Goal: Transaction & Acquisition: Purchase product/service

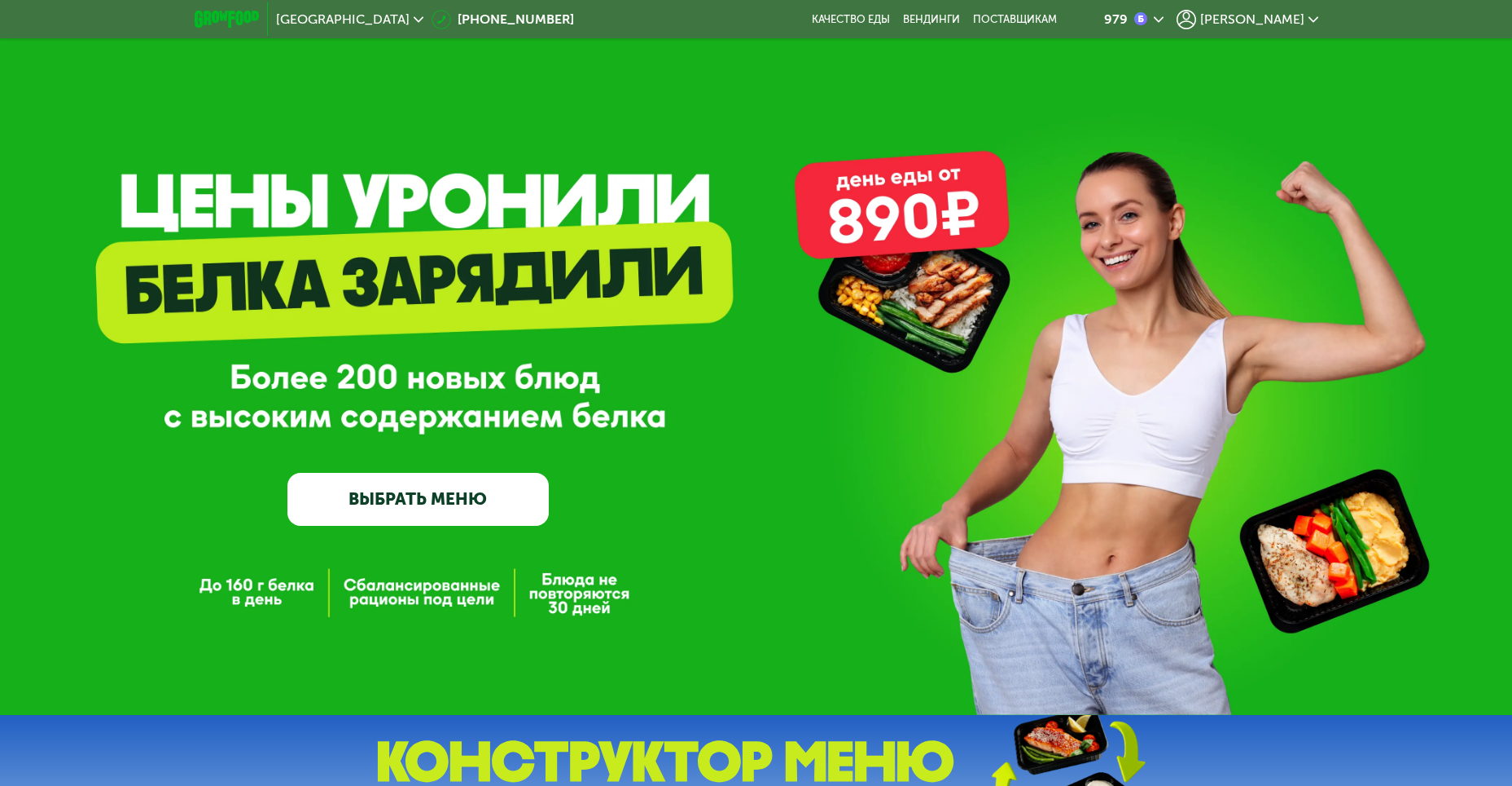
click at [1128, 18] on div "979" at bounding box center [1116, 18] width 23 height 13
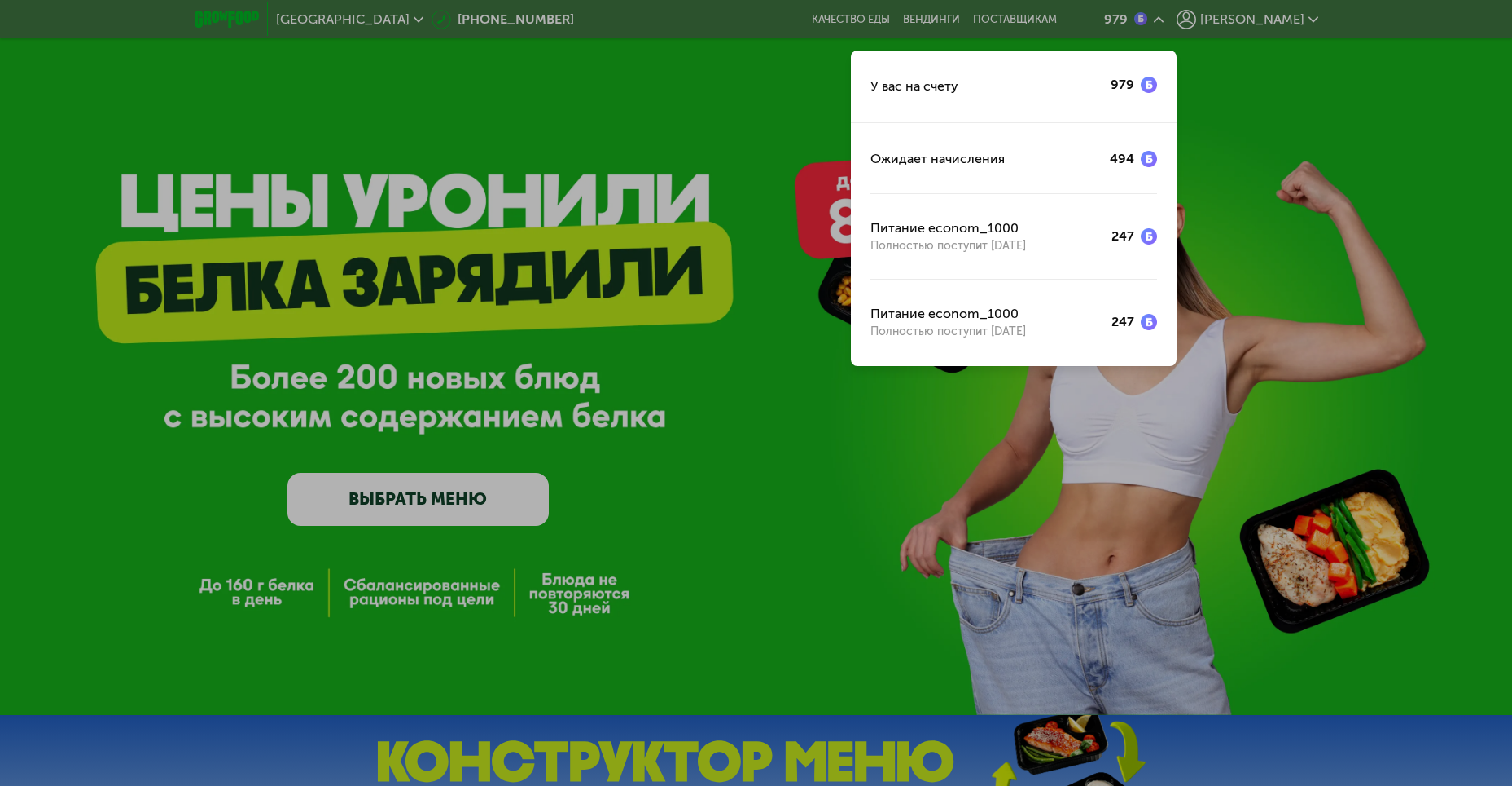
click at [1278, 17] on div at bounding box center [756, 393] width 1512 height 786
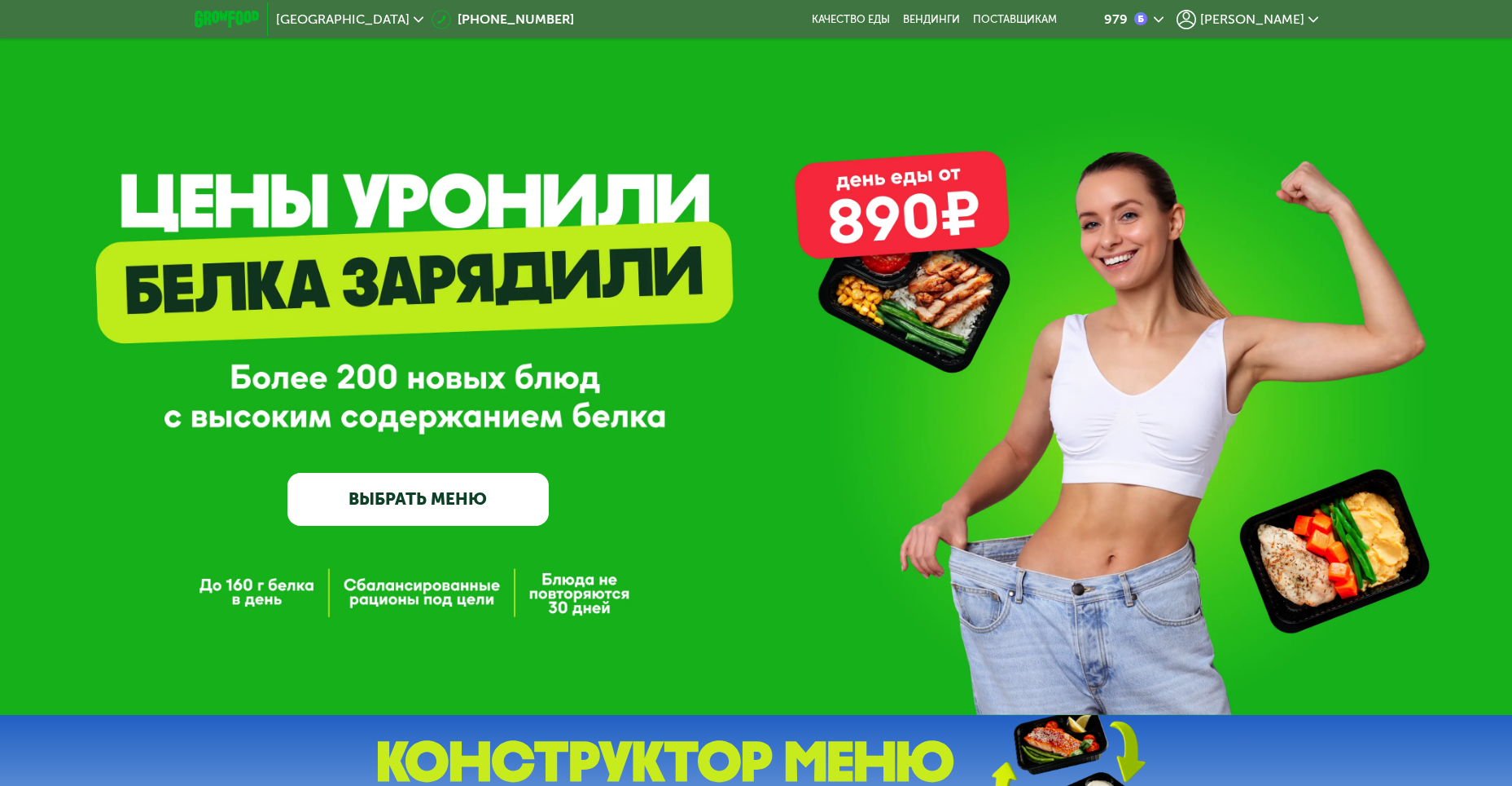
click at [1278, 18] on span "[PERSON_NAME]" at bounding box center [1252, 18] width 104 height 13
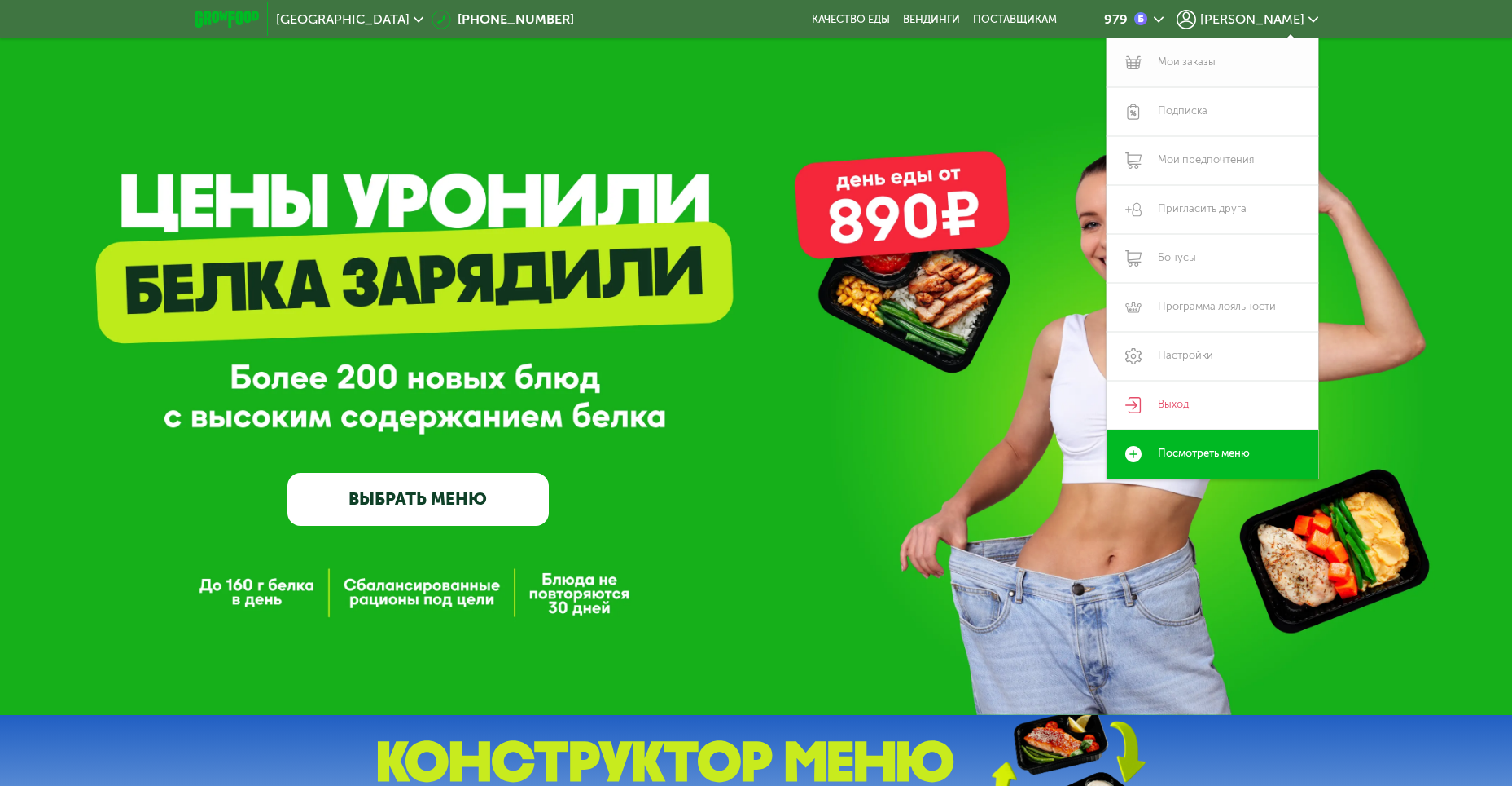
click at [1191, 67] on link "Мои заказы" at bounding box center [1212, 62] width 211 height 49
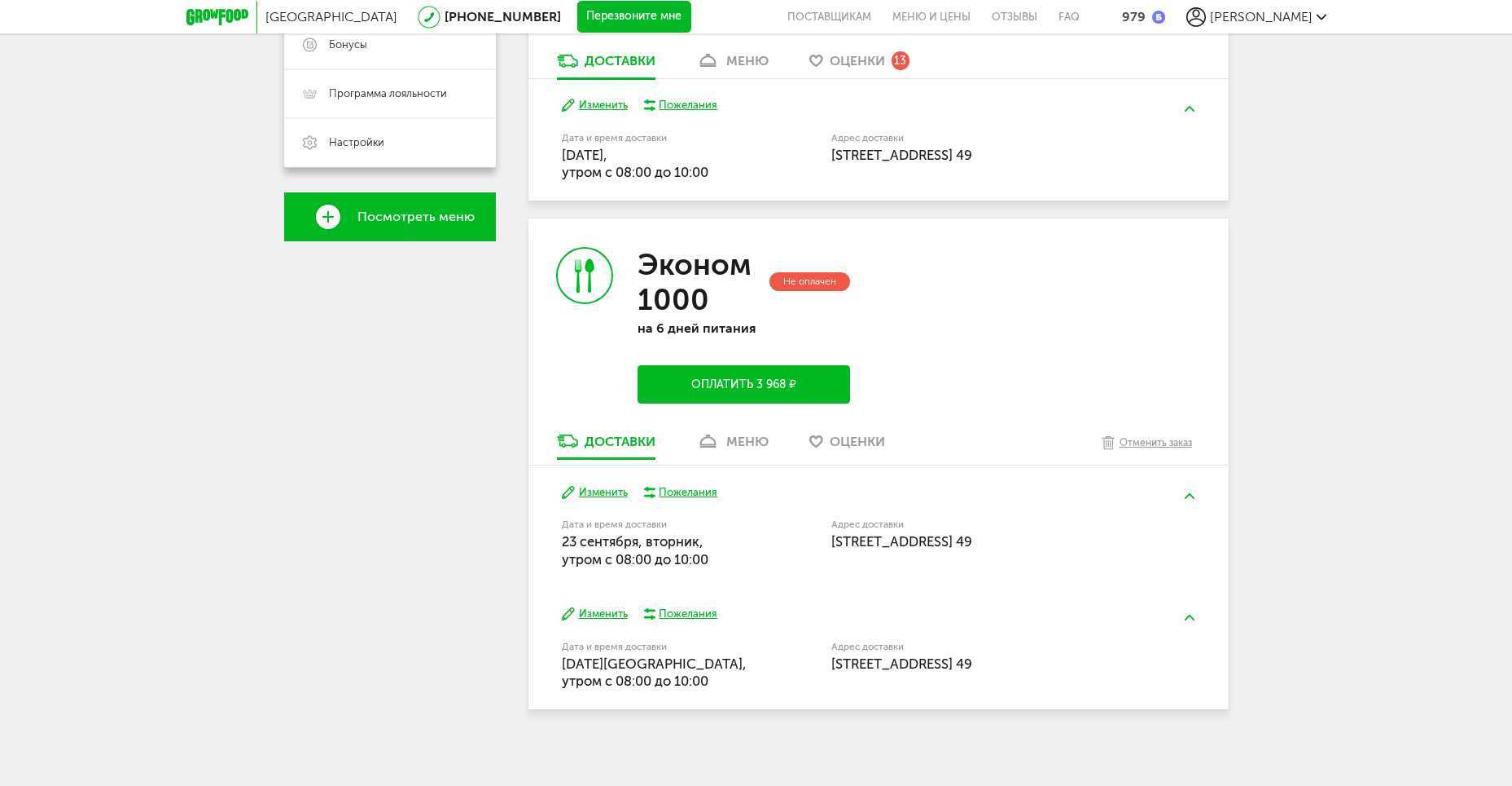
scroll to position [455, 0]
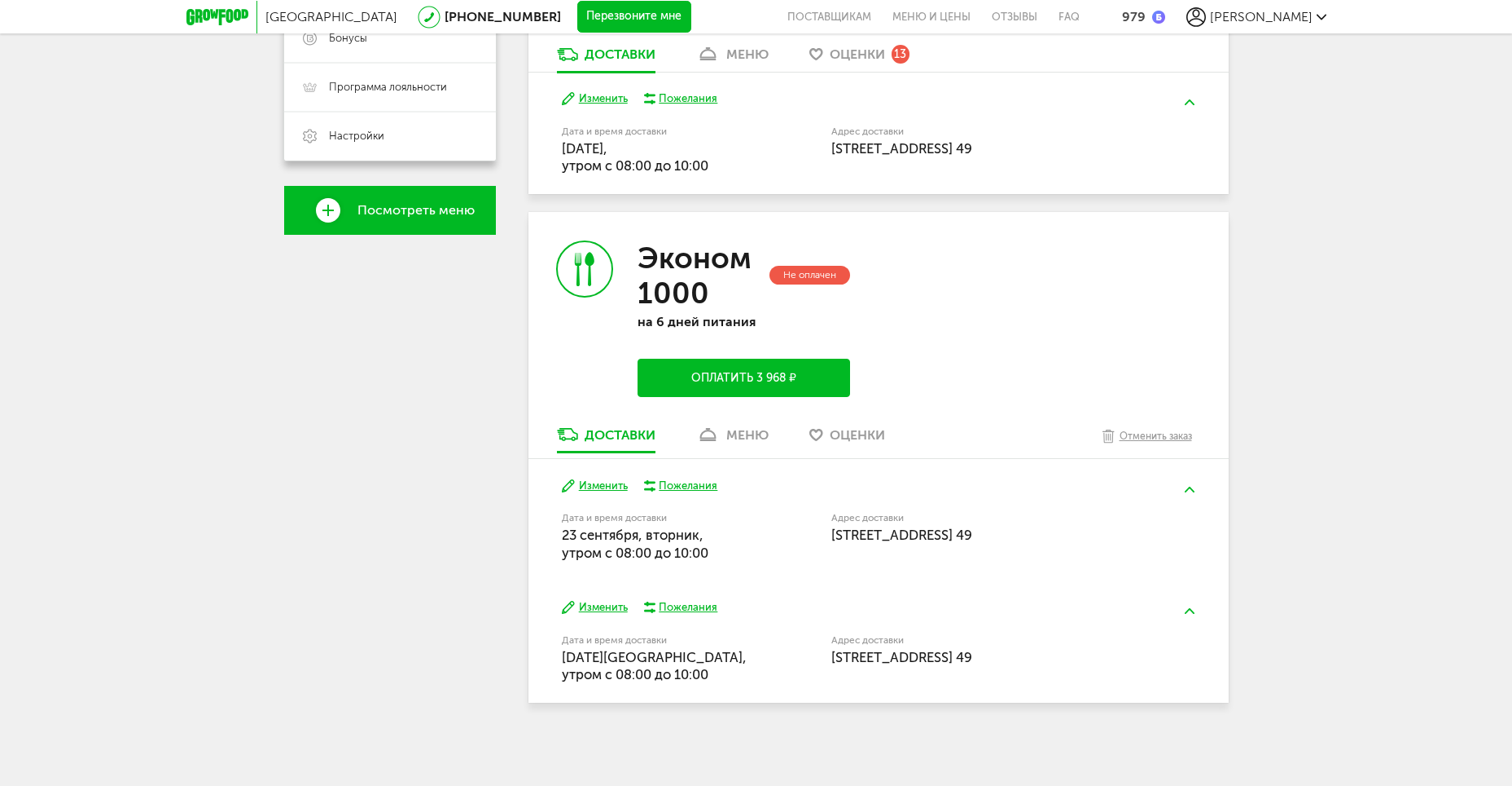
click at [759, 381] on button "Оплатить 3 968 ₽" at bounding box center [744, 377] width 211 height 38
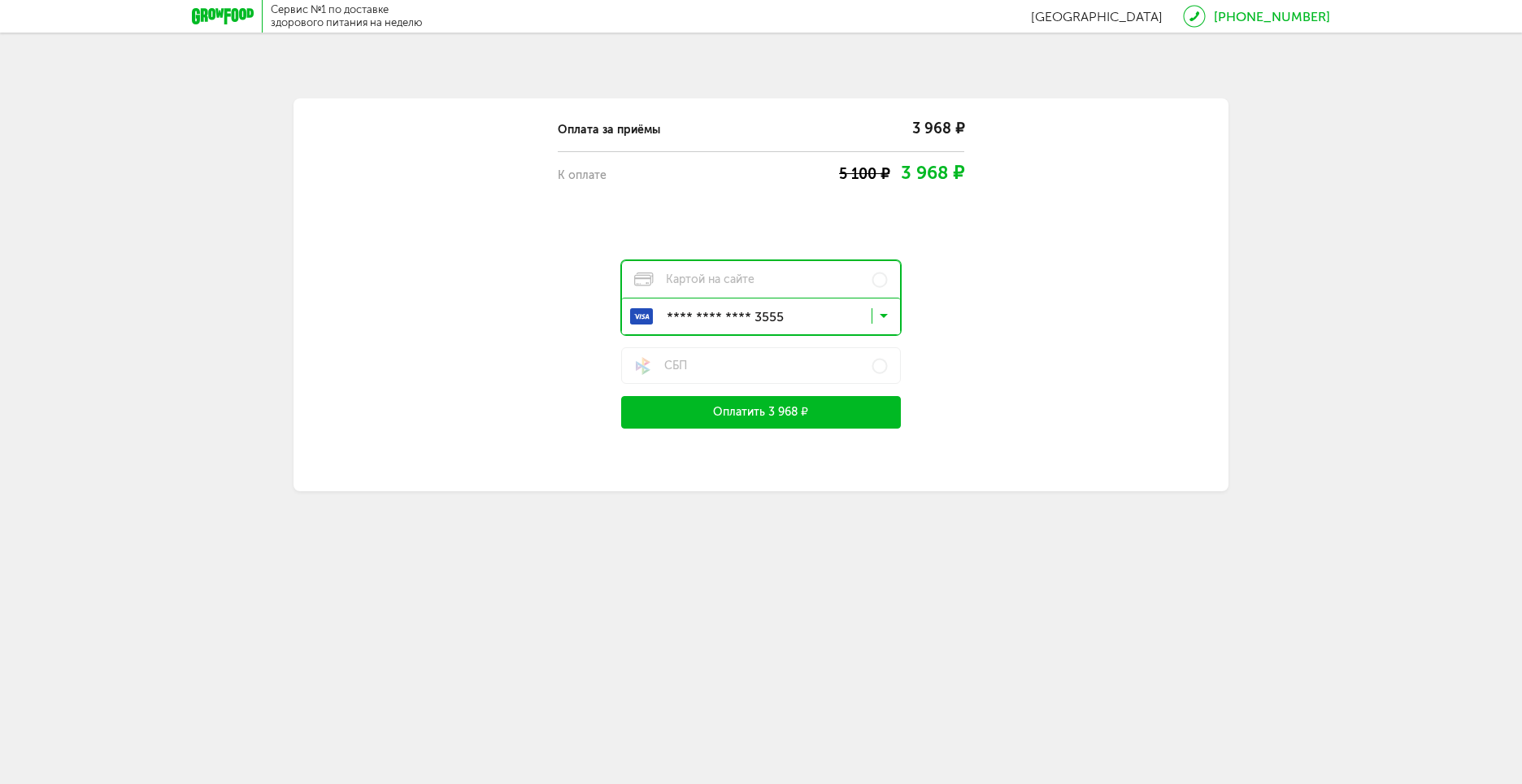
click at [835, 404] on button "Оплатить 3 968 ₽" at bounding box center [761, 412] width 280 height 33
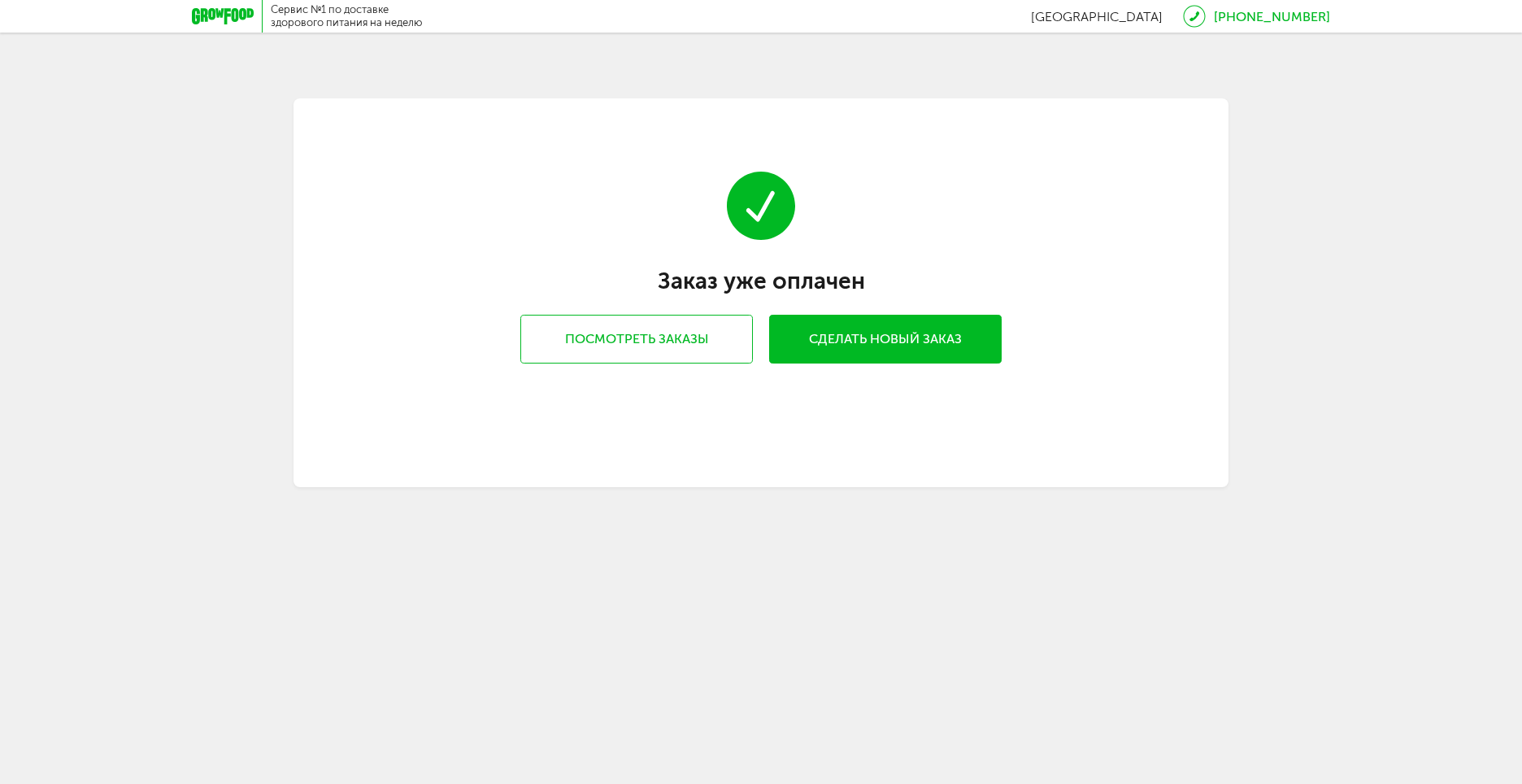
click at [217, 27] on div at bounding box center [227, 16] width 71 height 33
click at [237, 5] on div at bounding box center [227, 16] width 71 height 33
drag, startPoint x: 352, startPoint y: 15, endPoint x: 272, endPoint y: 13, distance: 80.0
click at [350, 15] on div "Сервис №1 по доставке здорового питания на неделю" at bounding box center [347, 15] width 152 height 26
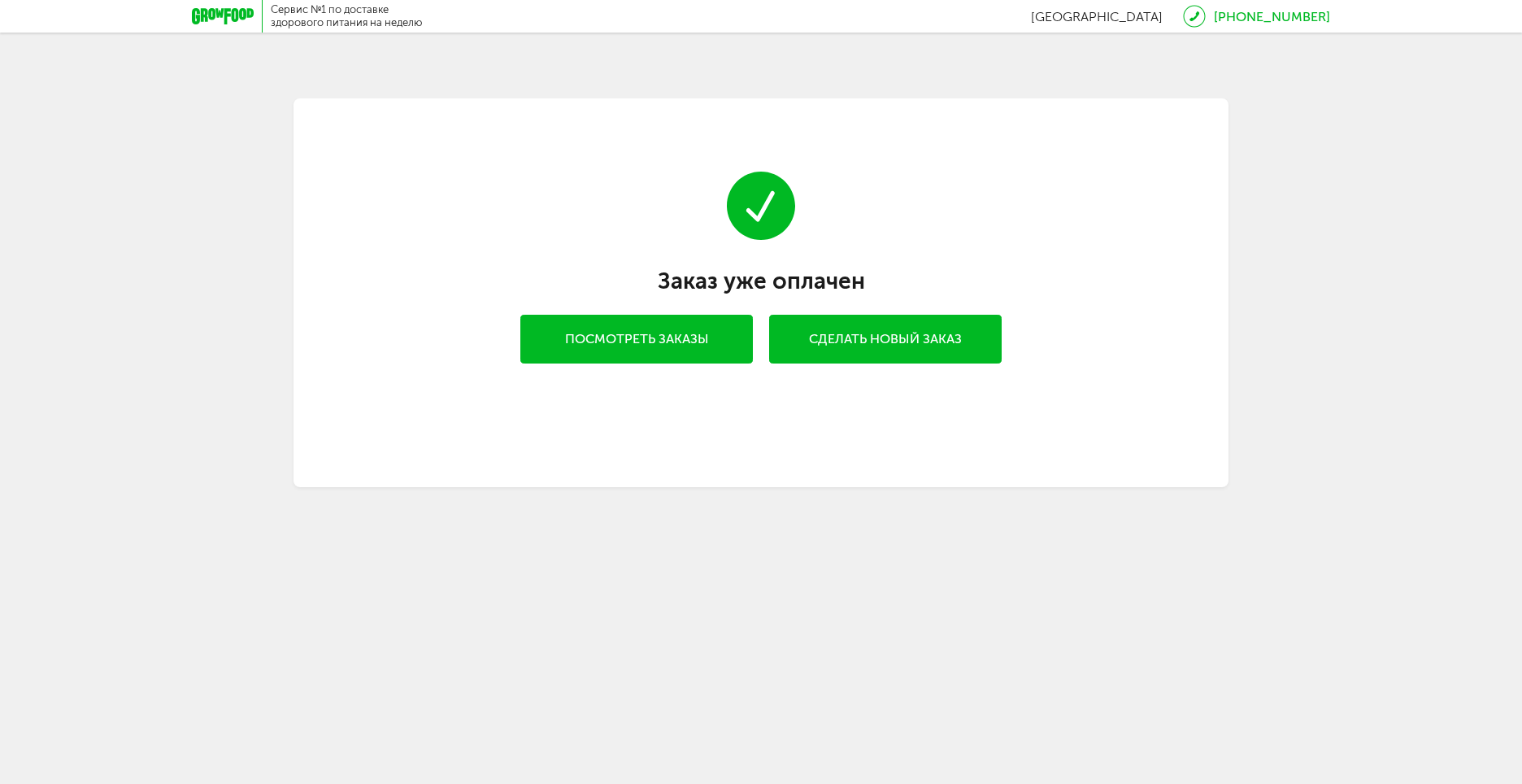
click at [631, 326] on link "Посмотреть заказы" at bounding box center [636, 339] width 232 height 48
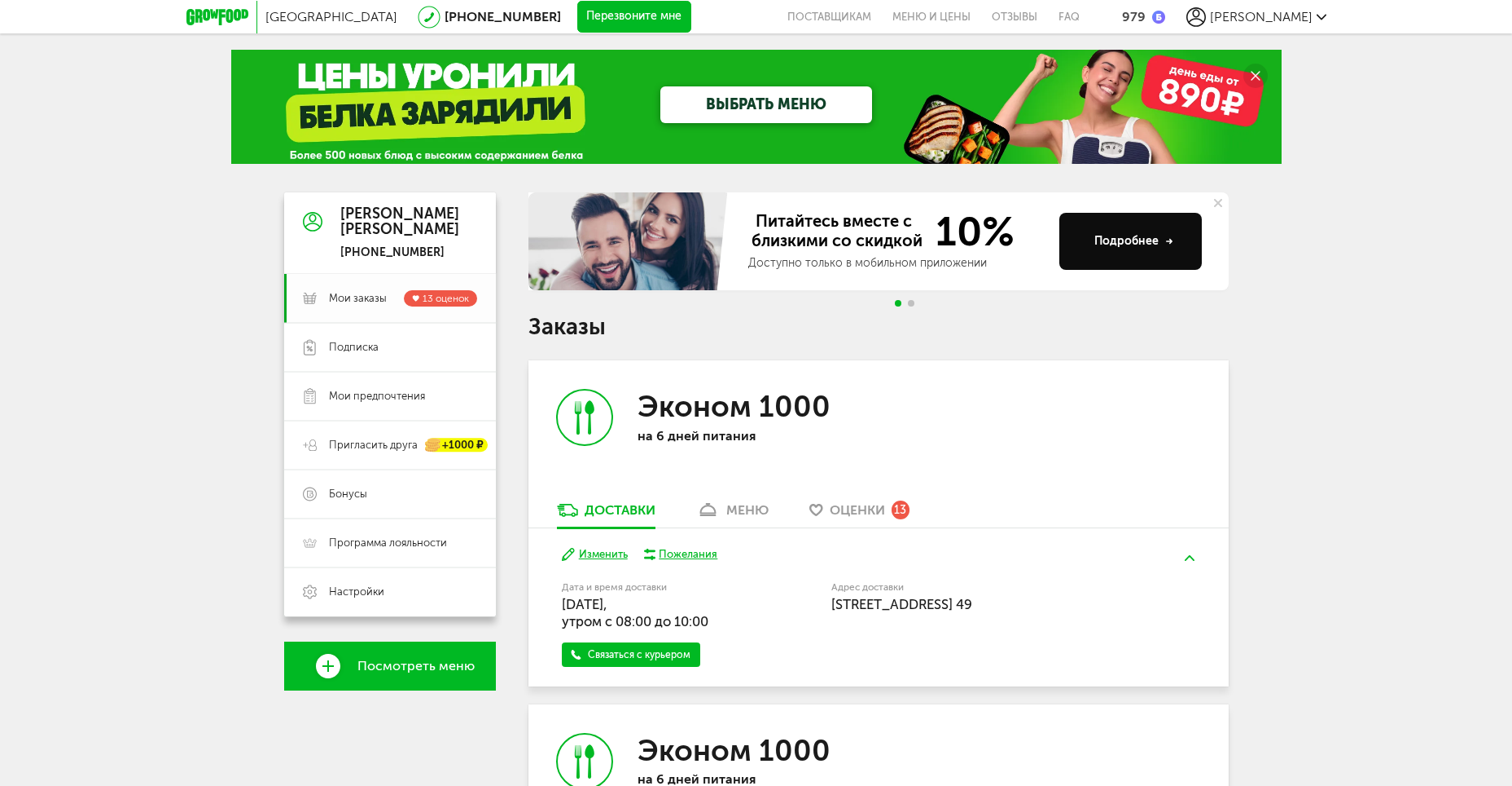
click at [359, 300] on span "Мои заказы" at bounding box center [358, 298] width 58 height 15
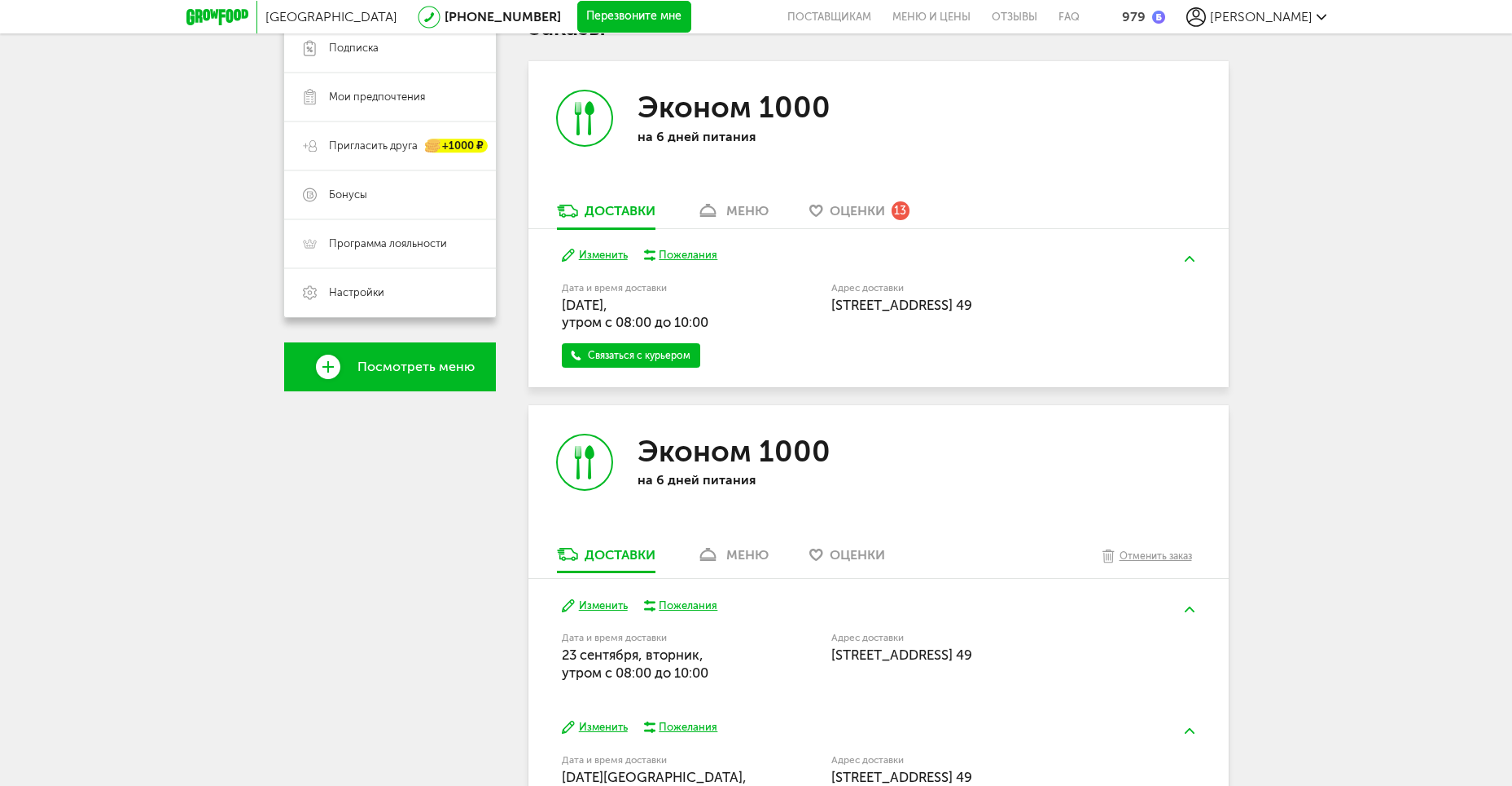
scroll to position [419, 0]
